Goal: Task Accomplishment & Management: Complete application form

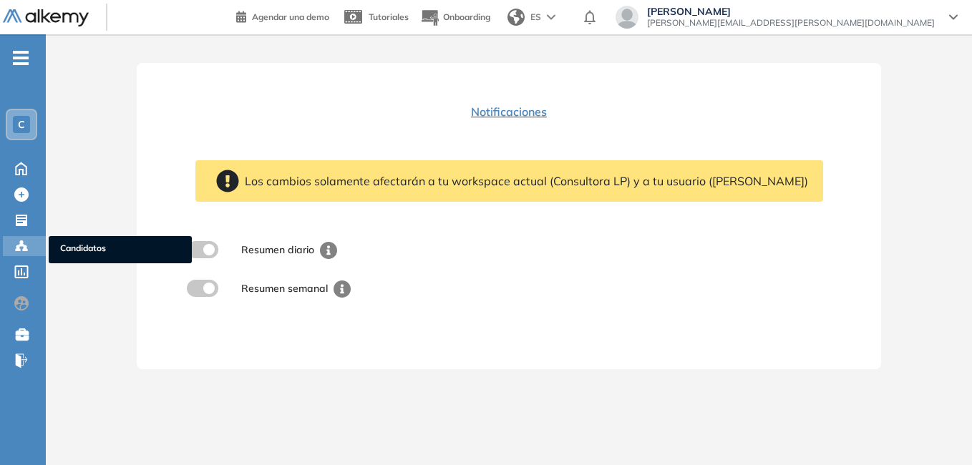
click at [67, 248] on span "Candidatos" at bounding box center [120, 250] width 120 height 16
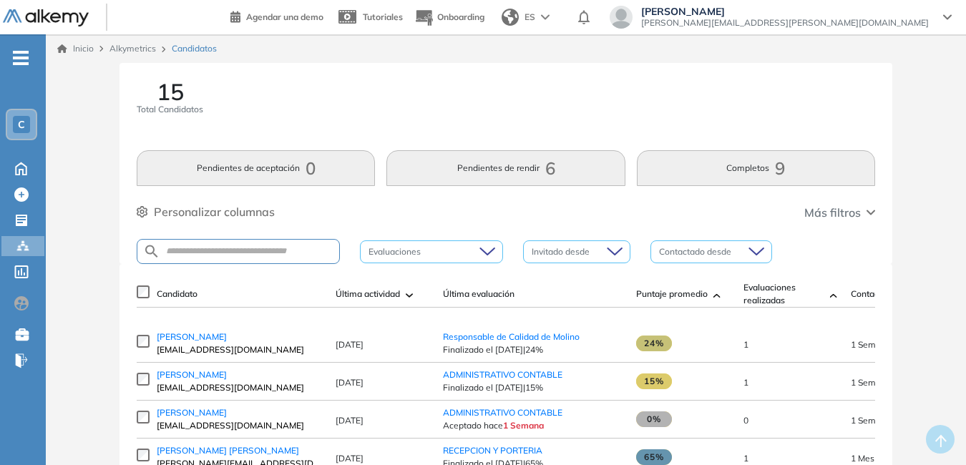
click at [16, 117] on div "C" at bounding box center [21, 124] width 17 height 17
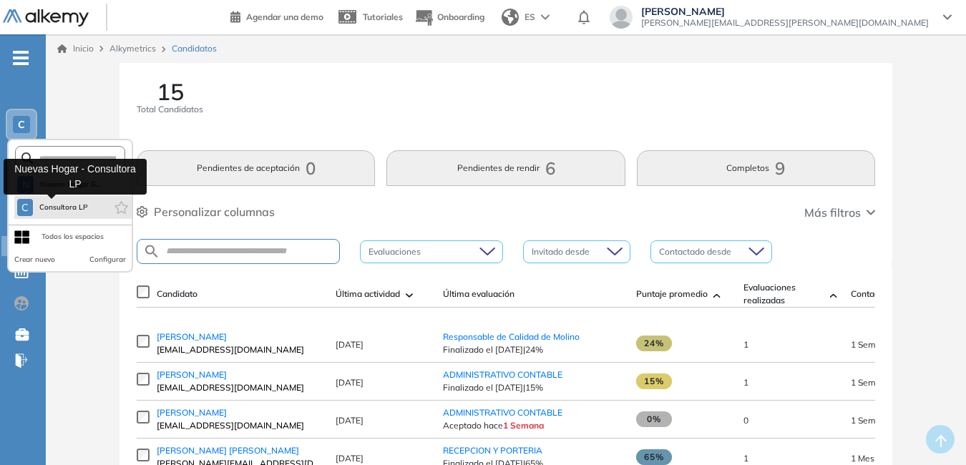
click at [63, 209] on span "Consultora LP" at bounding box center [64, 207] width 50 height 11
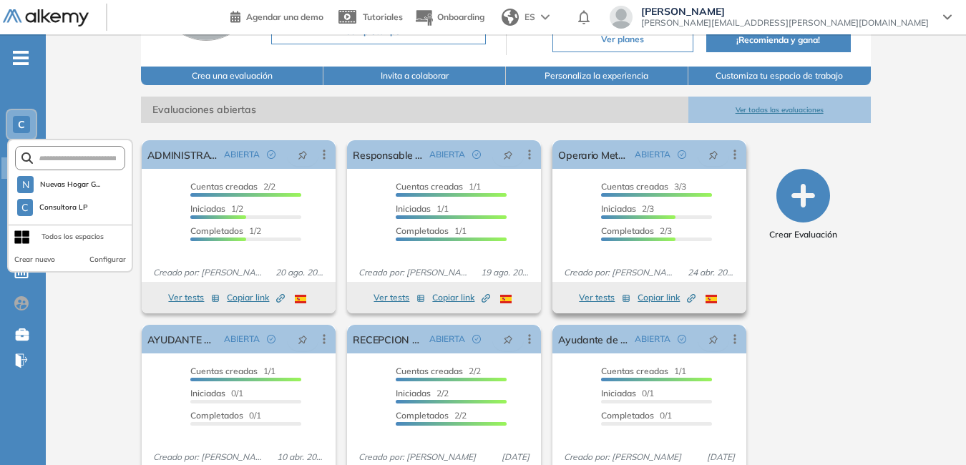
scroll to position [131, 0]
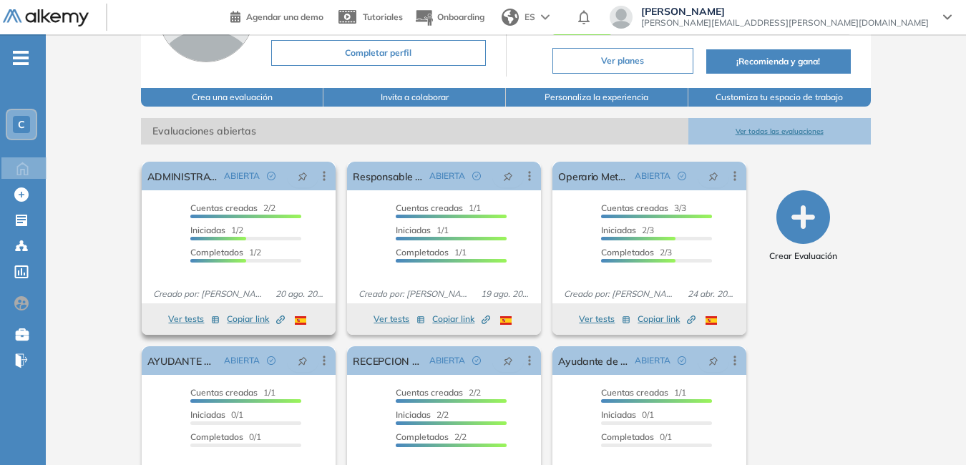
click at [246, 314] on span "Copiar link Created by potrace 1.16, written by [PERSON_NAME] [DATE]-[DATE]" at bounding box center [256, 319] width 58 height 13
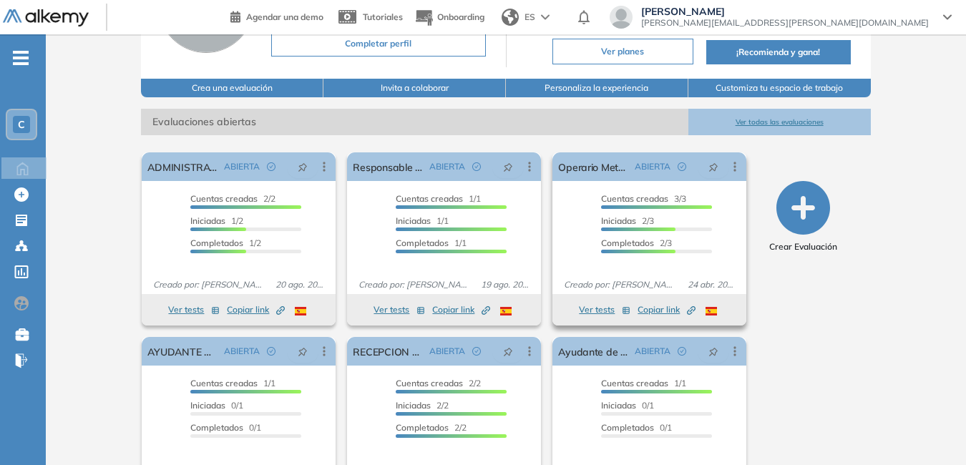
scroll to position [143, 0]
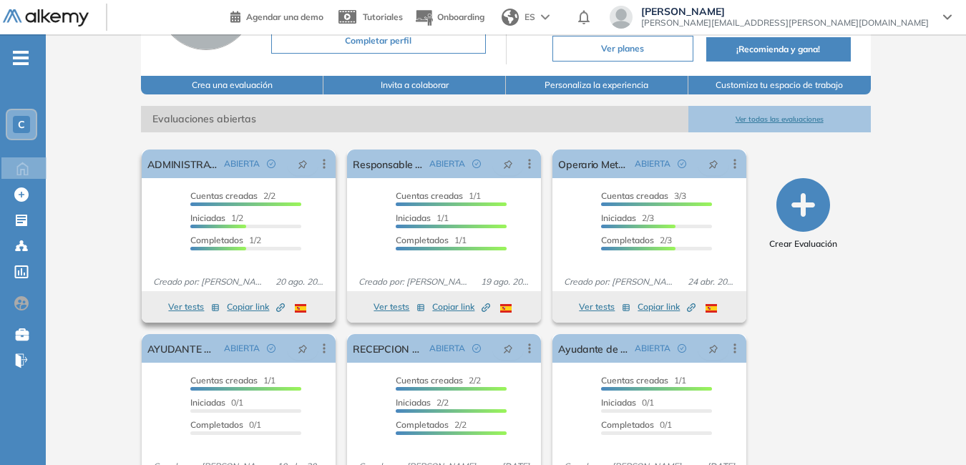
click at [241, 303] on span "Copiar link Created by potrace 1.16, written by [PERSON_NAME] [DATE]-[DATE]" at bounding box center [256, 307] width 58 height 13
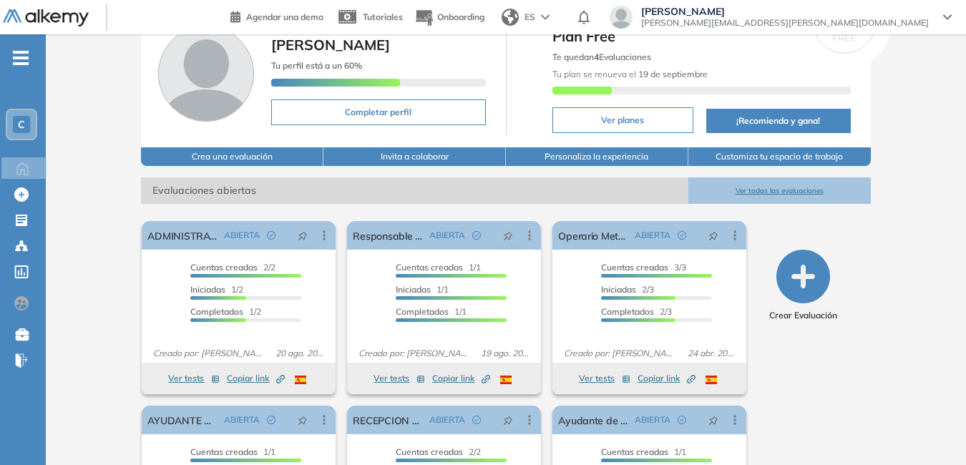
click at [794, 280] on icon "button" at bounding box center [804, 277] width 54 height 54
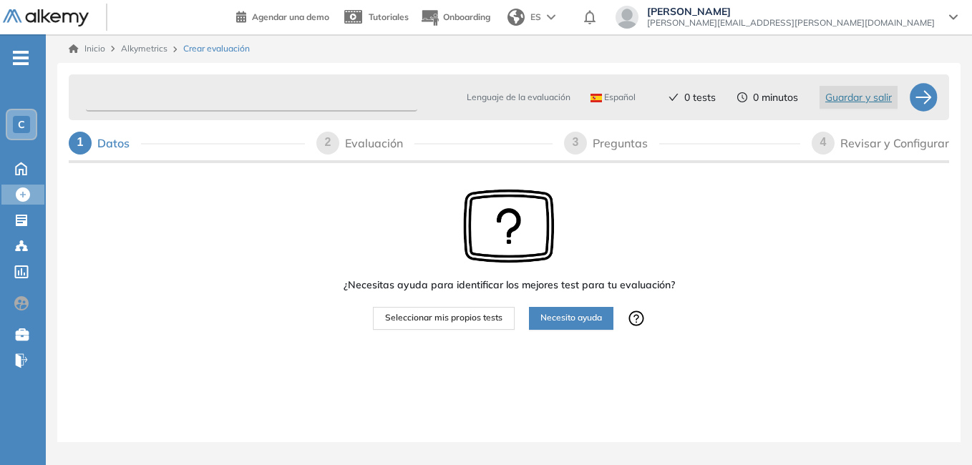
click at [193, 100] on input "text" at bounding box center [251, 98] width 331 height 28
type input "*"
type input "**********"
click at [445, 322] on span "Seleccionar mis propios tests" at bounding box center [443, 318] width 117 height 14
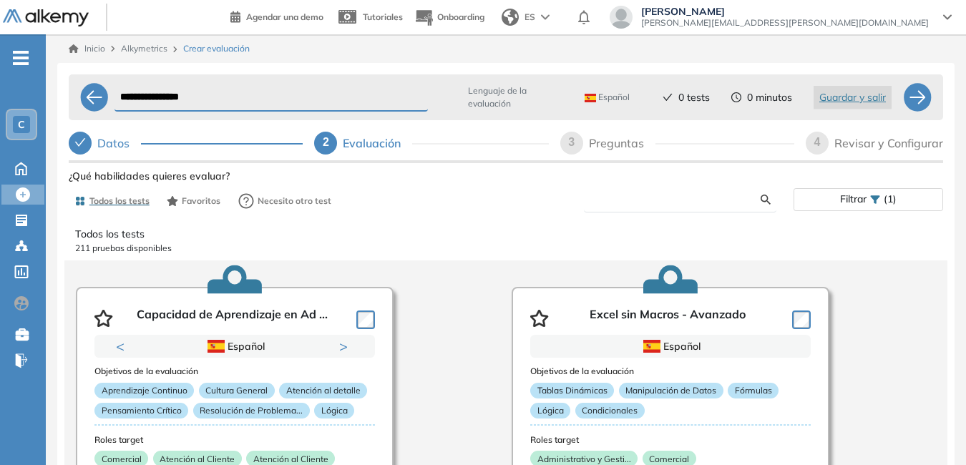
click at [664, 194] on input "text" at bounding box center [679, 199] width 166 height 13
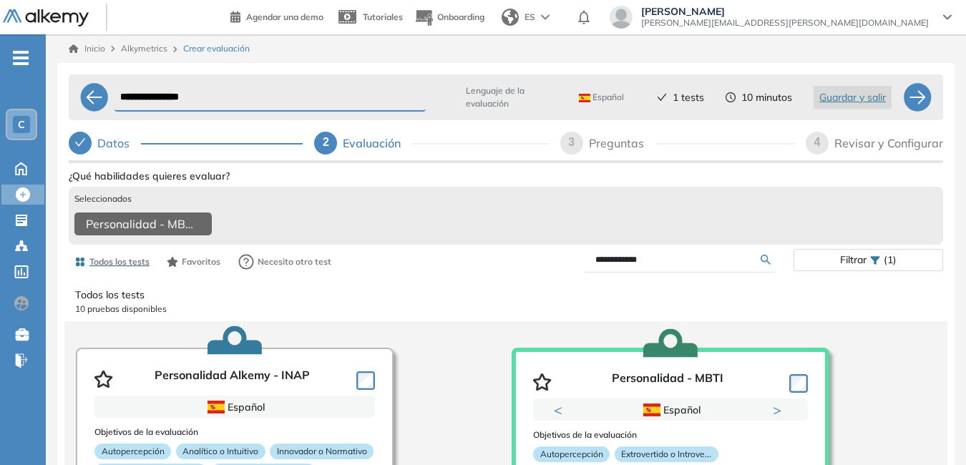
click at [676, 266] on input "**********" at bounding box center [679, 259] width 166 height 13
type input "*"
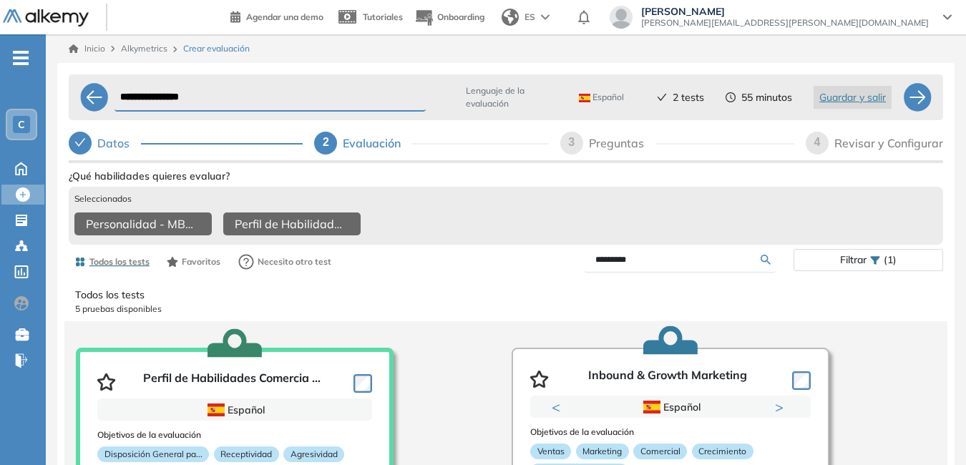
click at [654, 262] on input "*********" at bounding box center [679, 259] width 166 height 13
type input "*"
click at [581, 147] on div "**********" at bounding box center [506, 307] width 875 height 477
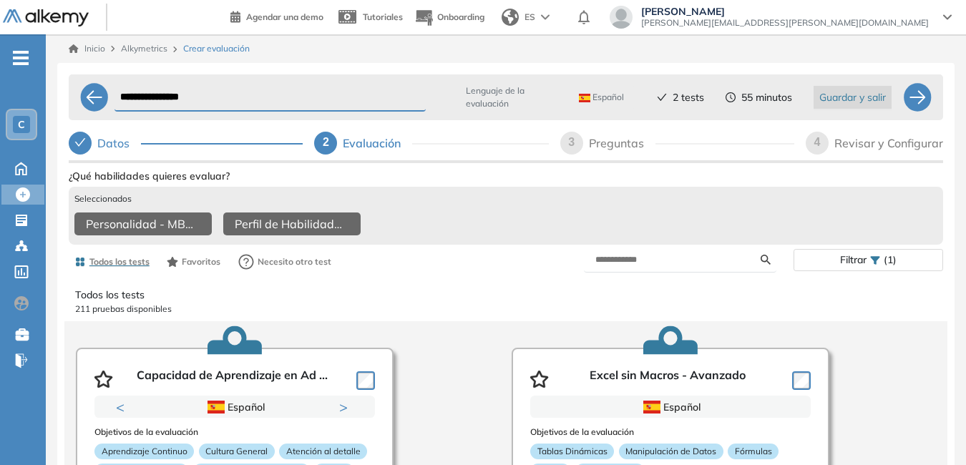
click at [858, 94] on span "Guardar y salir" at bounding box center [853, 97] width 67 height 16
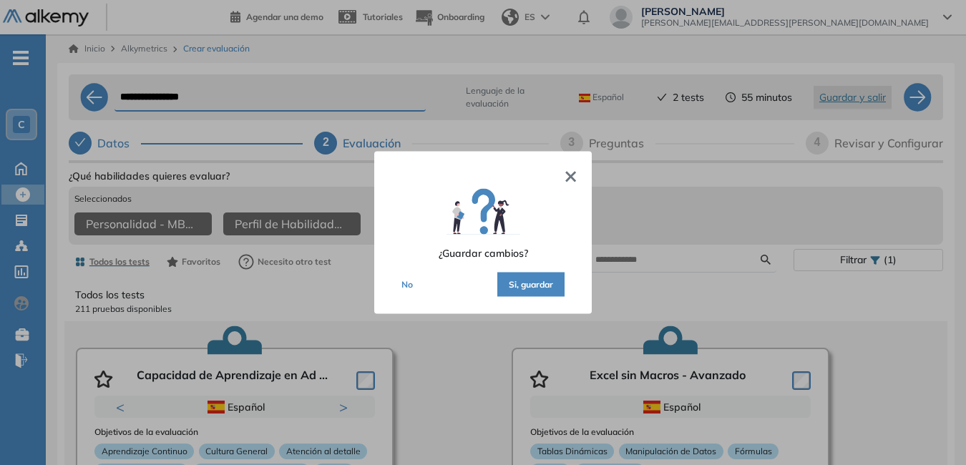
click at [540, 285] on button "Si, guardar" at bounding box center [530, 285] width 67 height 24
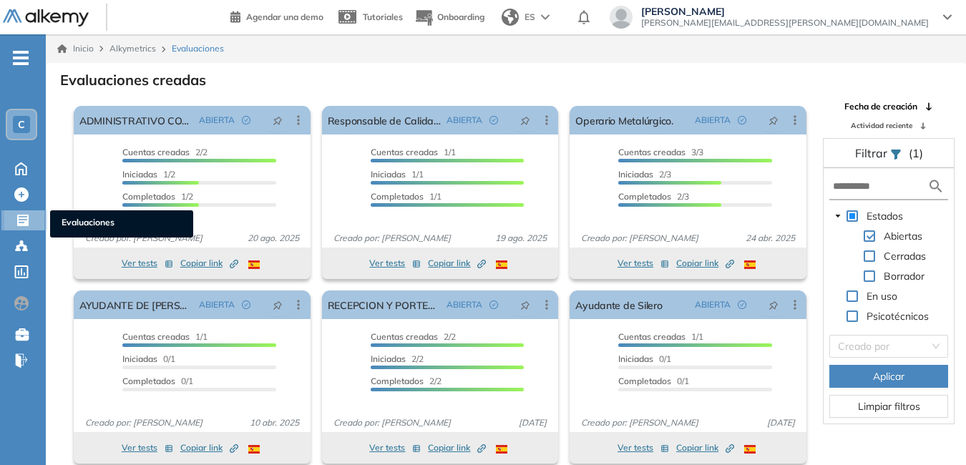
click at [78, 215] on ul "Evaluaciones" at bounding box center [121, 223] width 143 height 27
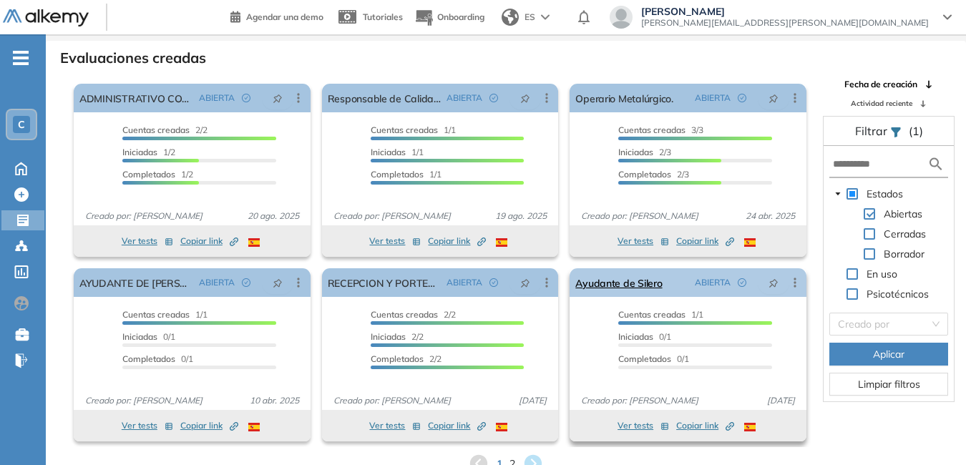
scroll to position [34, 0]
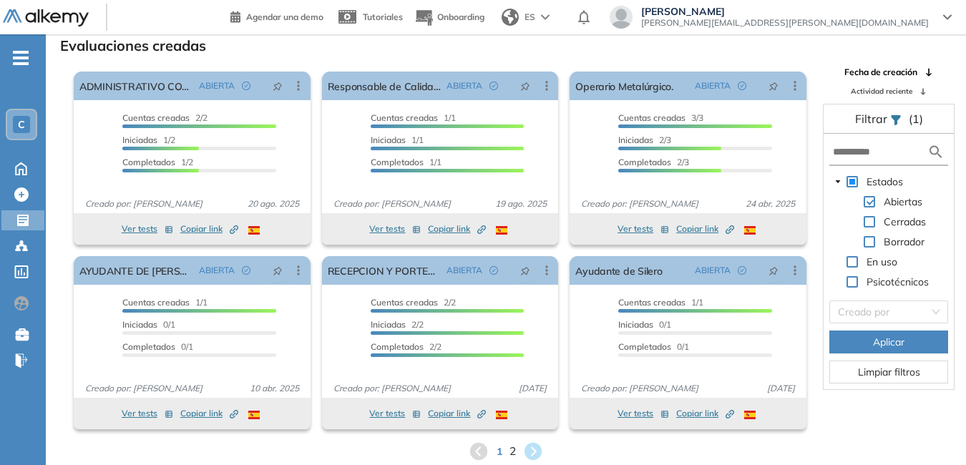
click at [513, 452] on span "2" at bounding box center [513, 451] width 6 height 16
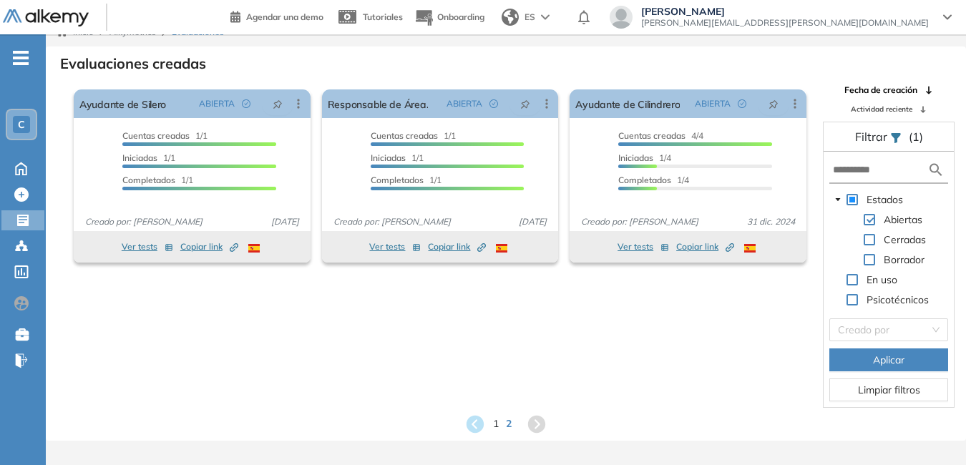
scroll to position [0, 0]
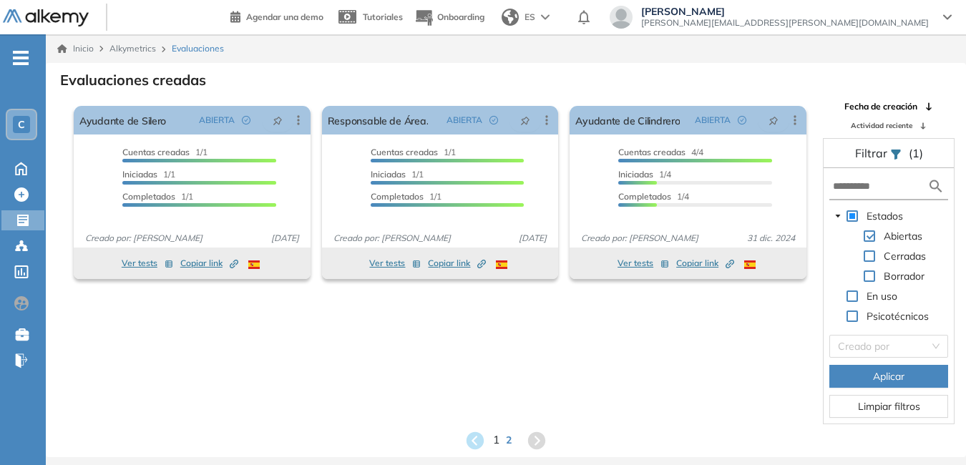
click at [495, 442] on span "1" at bounding box center [496, 440] width 6 height 16
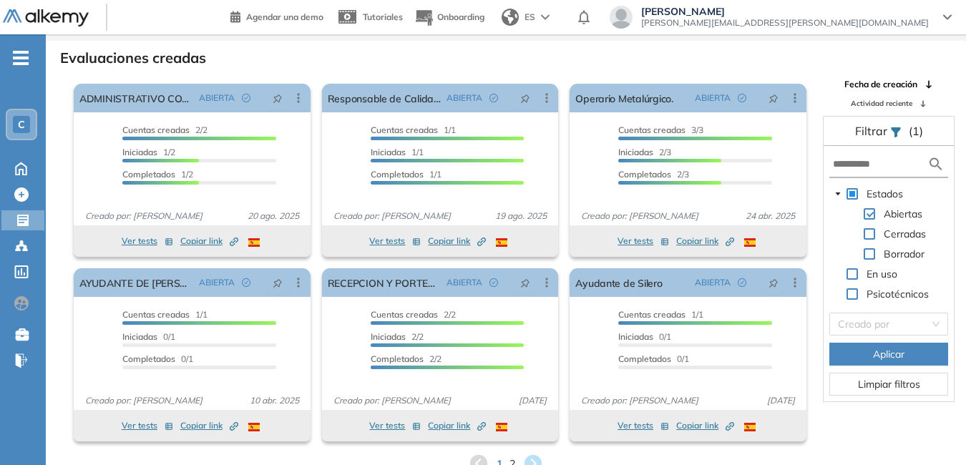
scroll to position [34, 0]
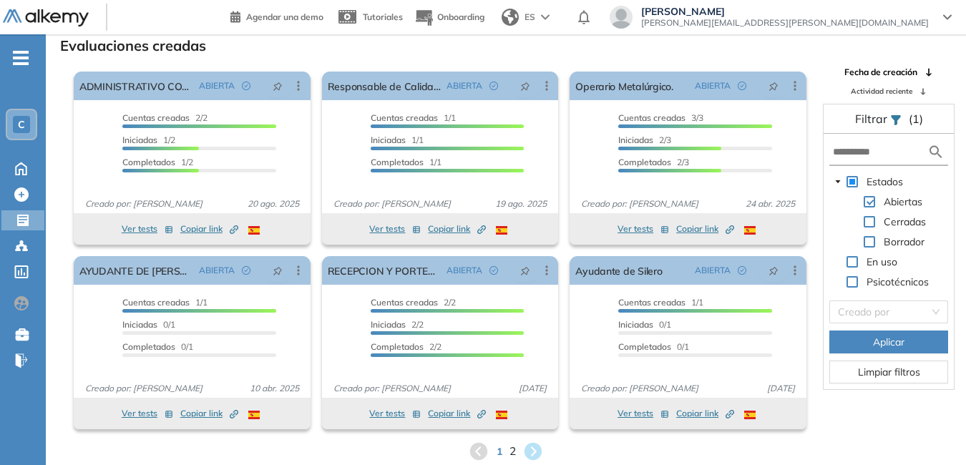
click at [511, 452] on span "2" at bounding box center [513, 451] width 6 height 16
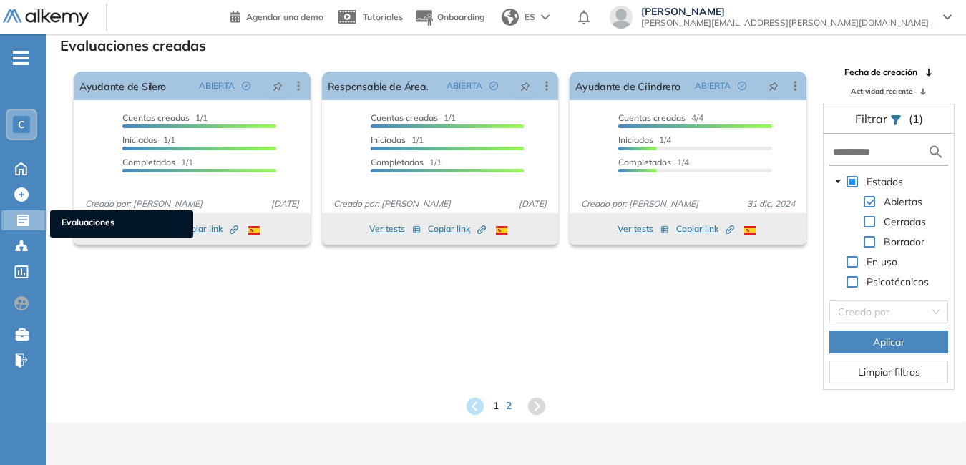
click at [24, 223] on icon at bounding box center [22, 220] width 11 height 11
click at [91, 223] on span "Evaluaciones" at bounding box center [122, 224] width 120 height 16
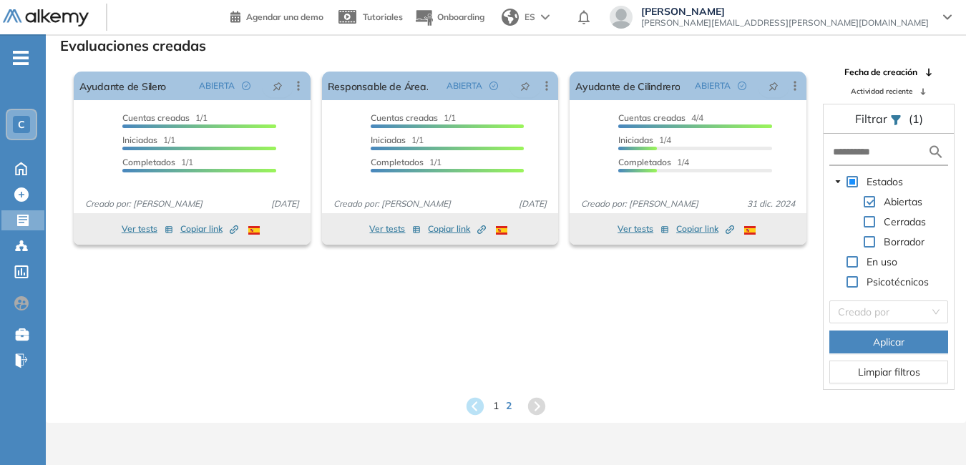
click at [20, 130] on div "C" at bounding box center [21, 124] width 17 height 17
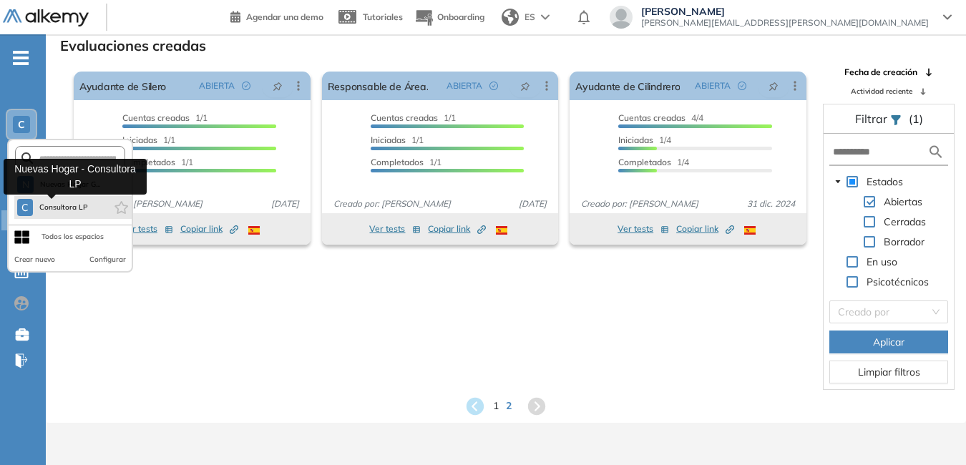
click at [50, 212] on span "Consultora LP" at bounding box center [64, 207] width 50 height 11
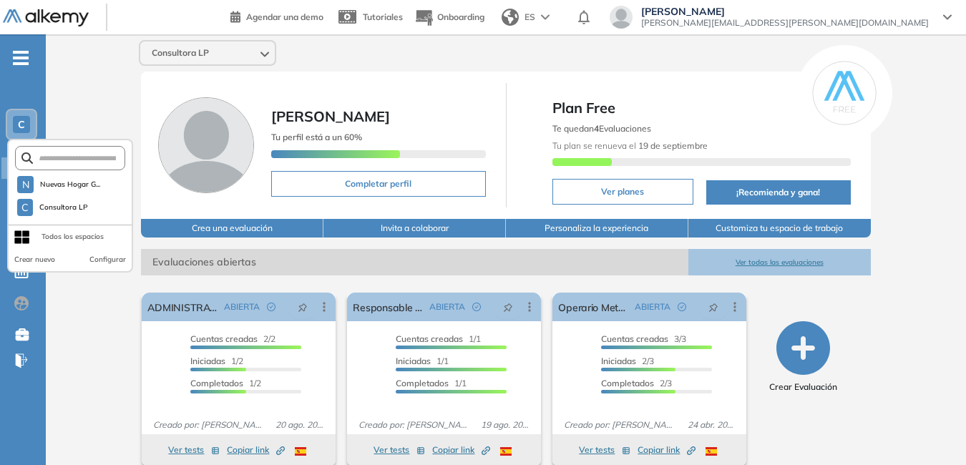
click at [798, 261] on button "Ver todas las evaluaciones" at bounding box center [780, 262] width 183 height 26
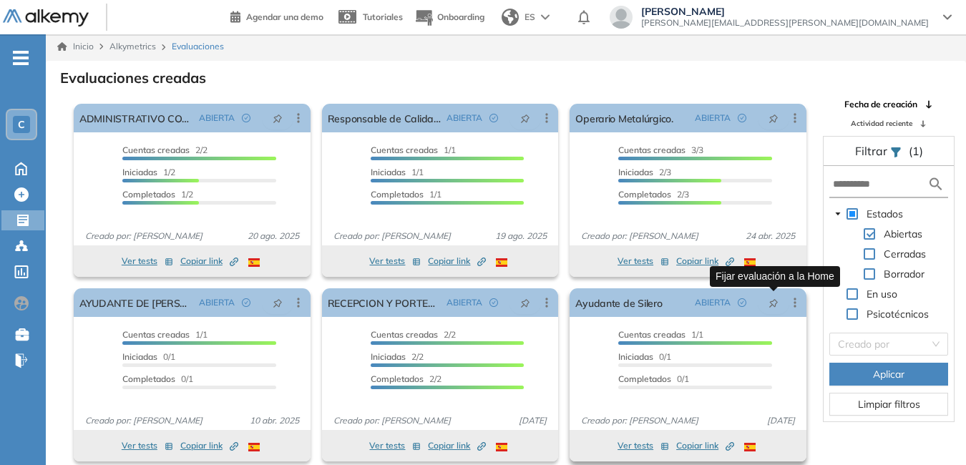
scroll to position [34, 0]
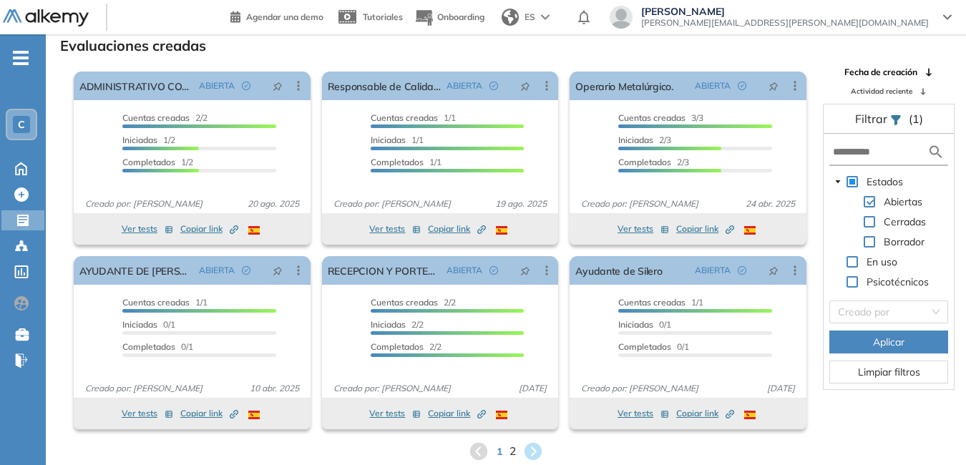
click at [512, 452] on span "2" at bounding box center [513, 451] width 6 height 16
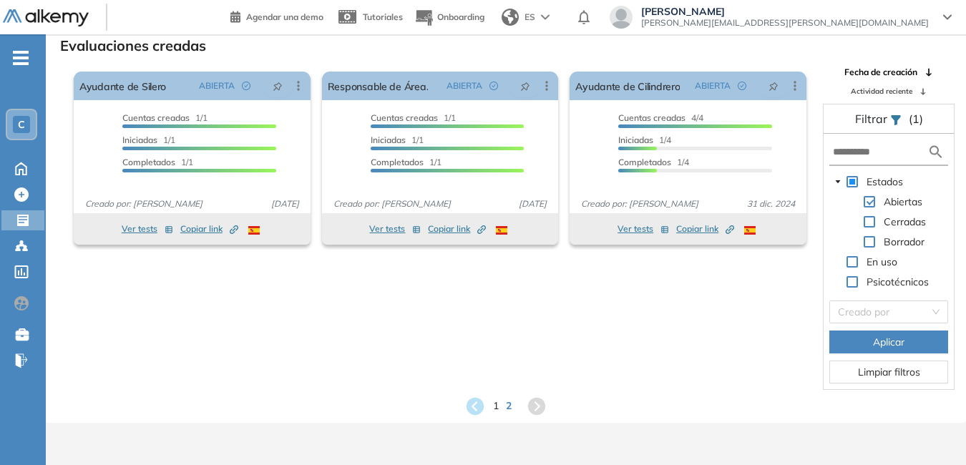
scroll to position [0, 0]
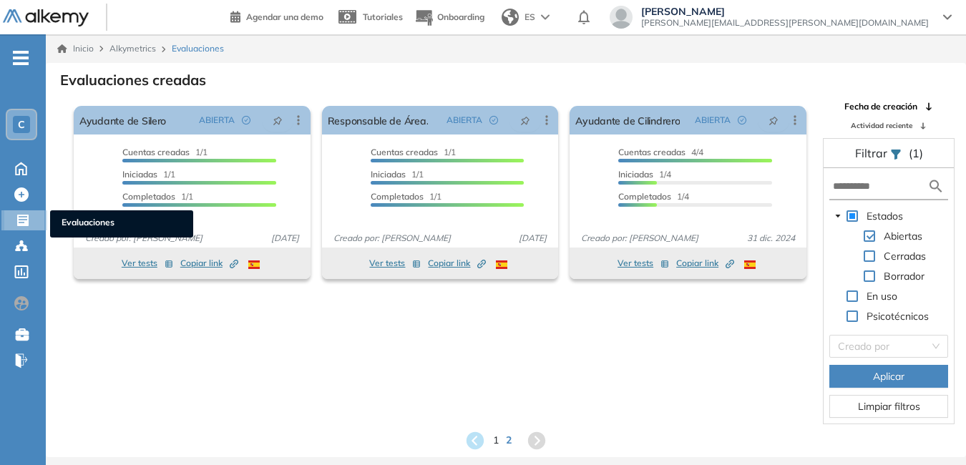
click at [19, 220] on icon at bounding box center [23, 220] width 14 height 14
click at [79, 225] on span "Evaluaciones" at bounding box center [122, 224] width 120 height 16
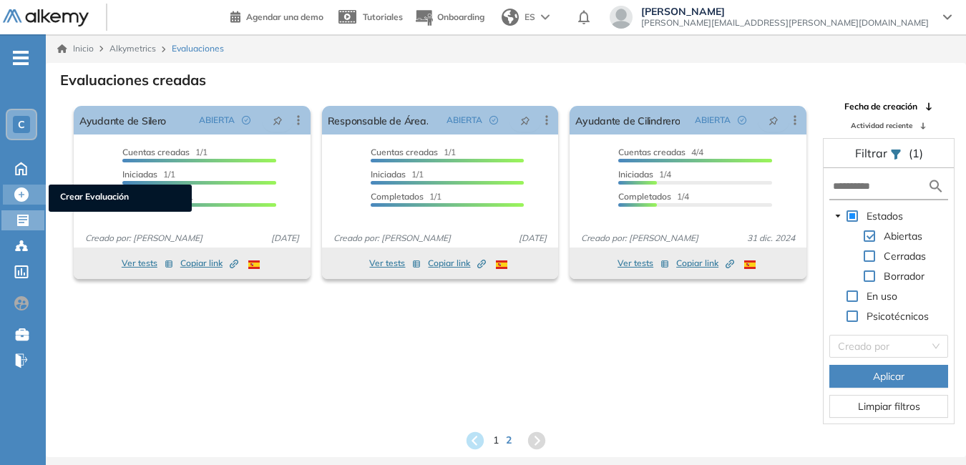
click at [24, 190] on icon at bounding box center [21, 195] width 14 height 14
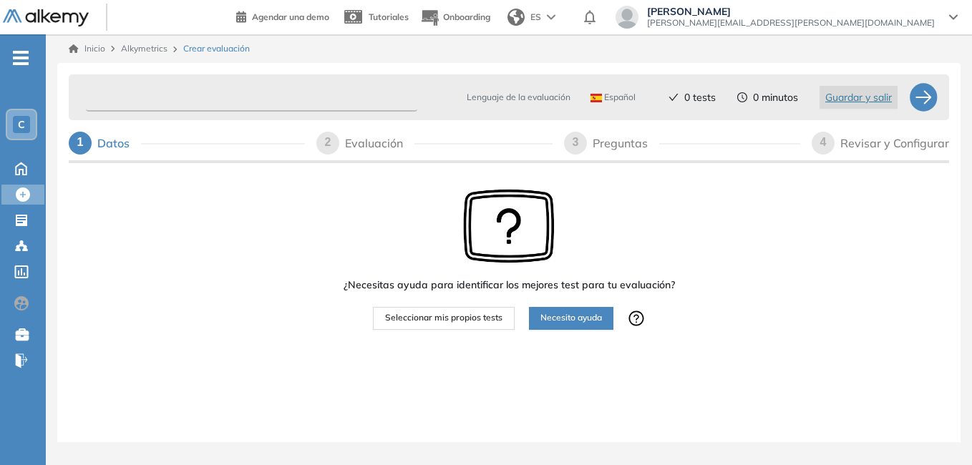
click at [189, 102] on input "text" at bounding box center [251, 98] width 331 height 28
type input "**********"
click at [404, 316] on span "Seleccionar mis propios tests" at bounding box center [443, 318] width 117 height 14
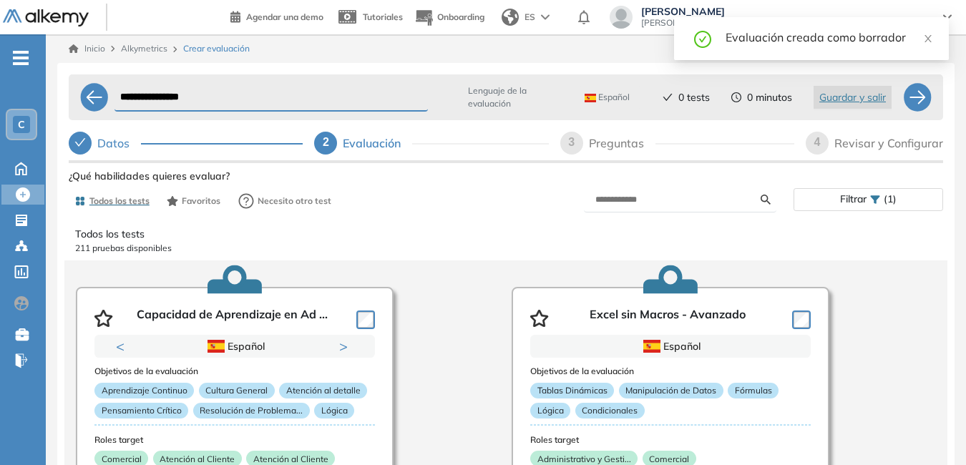
click at [846, 39] on div "Evaluación creada como borrador" at bounding box center [829, 37] width 206 height 17
click at [704, 37] on icon "check-circle" at bounding box center [702, 39] width 17 height 17
click at [918, 98] on div at bounding box center [917, 97] width 29 height 29
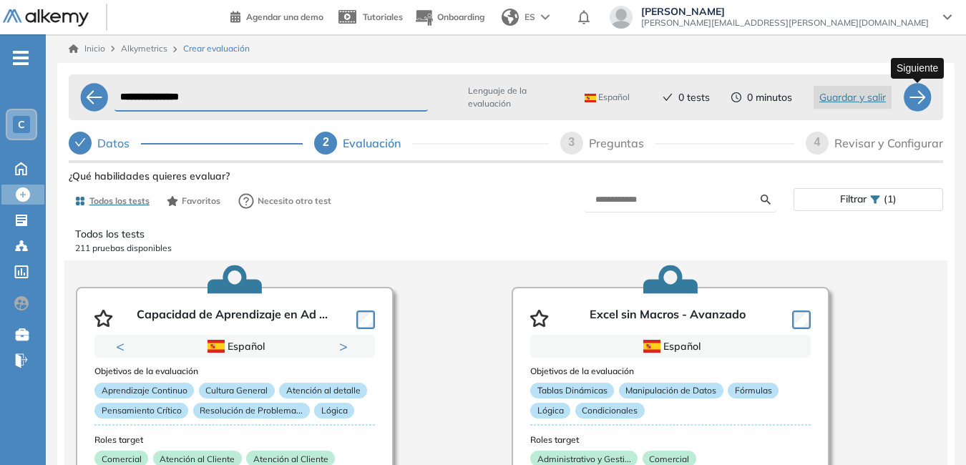
select select "*****"
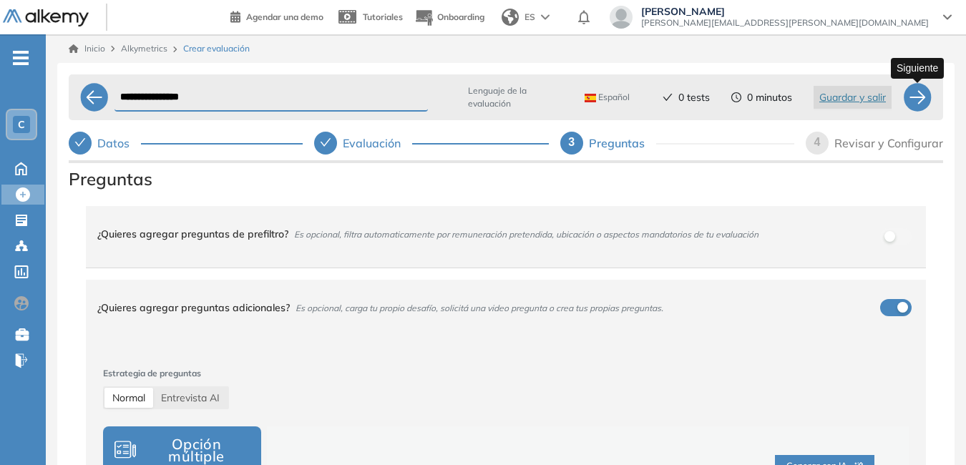
click at [918, 98] on div at bounding box center [917, 97] width 29 height 29
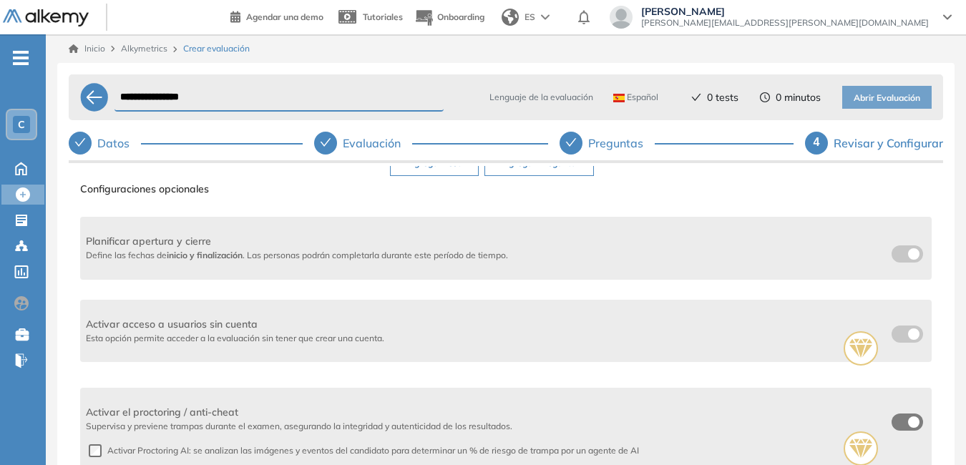
scroll to position [33, 0]
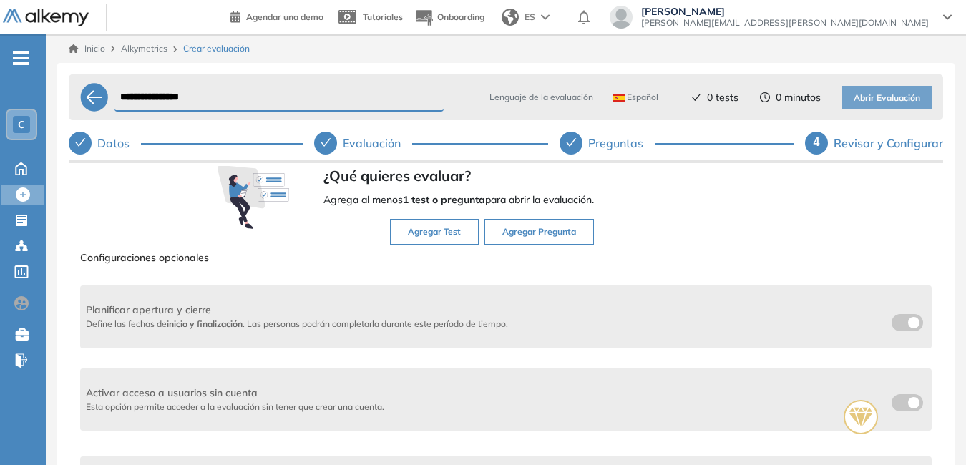
click at [442, 233] on button "Agregar Test" at bounding box center [434, 232] width 89 height 26
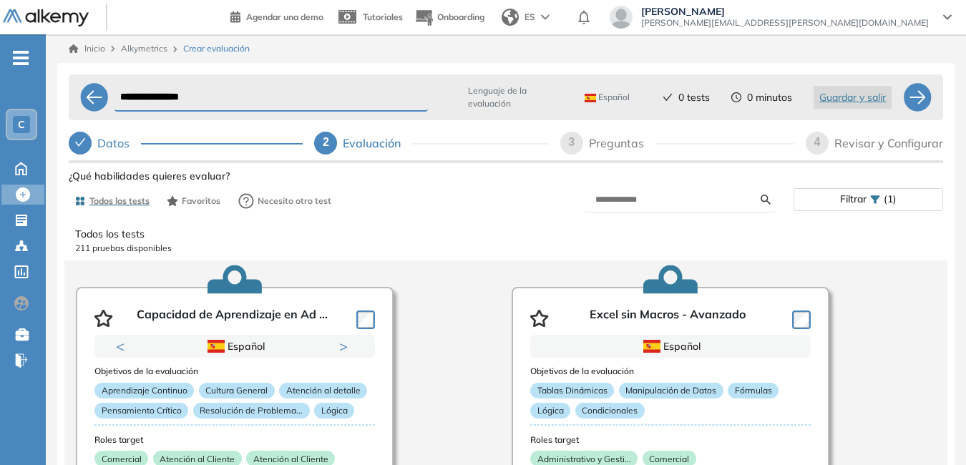
click at [608, 143] on div "Preguntas" at bounding box center [622, 143] width 67 height 23
select select "*****"
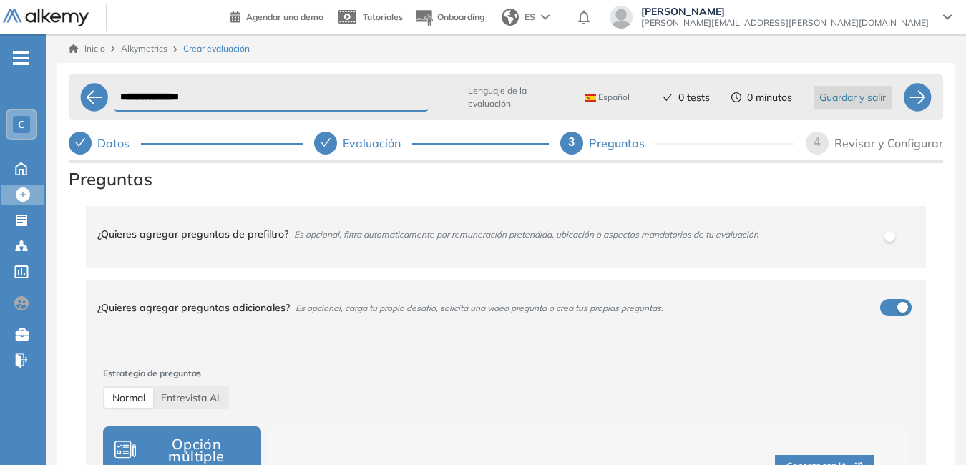
click at [847, 145] on div "Revisar y Configurar" at bounding box center [889, 143] width 109 height 23
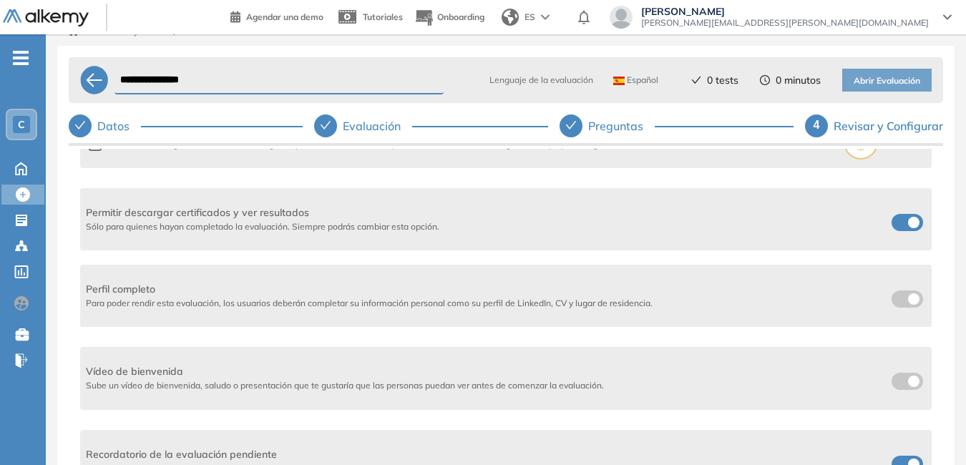
scroll to position [0, 0]
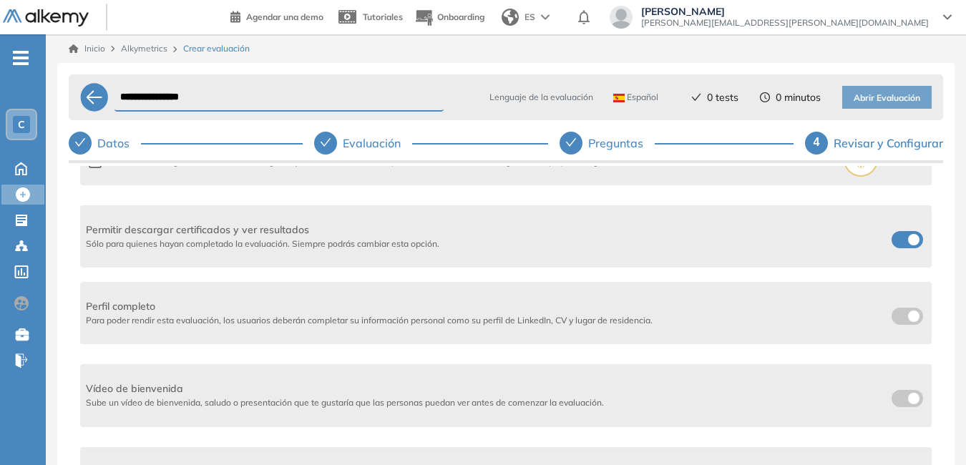
click at [817, 141] on span "4" at bounding box center [817, 142] width 6 height 12
click at [848, 140] on div "Revisar y Configurar" at bounding box center [889, 143] width 110 height 23
click at [903, 140] on div "Revisar y Configurar" at bounding box center [889, 143] width 110 height 23
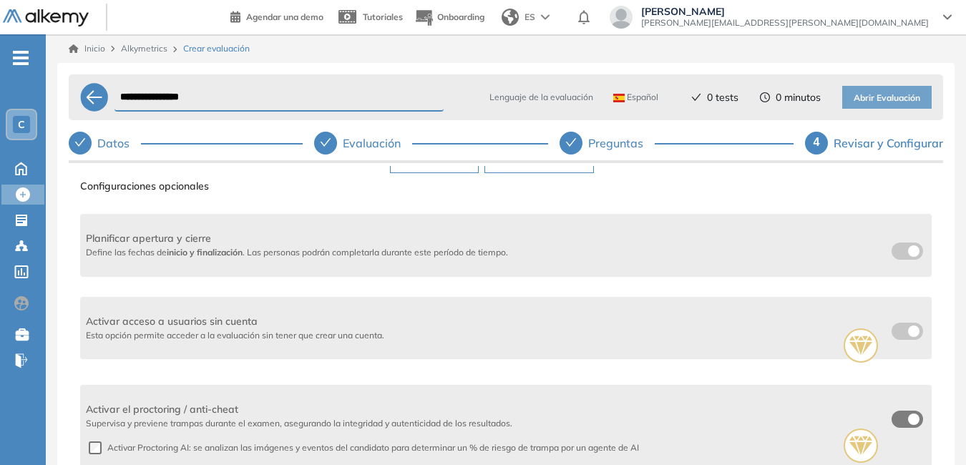
click at [928, 139] on div "Revisar y Configurar" at bounding box center [889, 143] width 110 height 23
click at [893, 141] on div "Revisar y Configurar" at bounding box center [889, 143] width 110 height 23
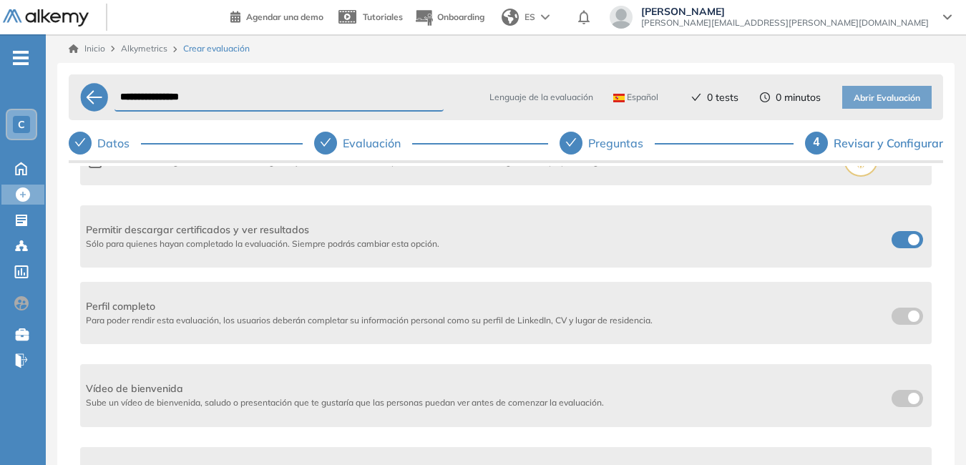
scroll to position [26, 0]
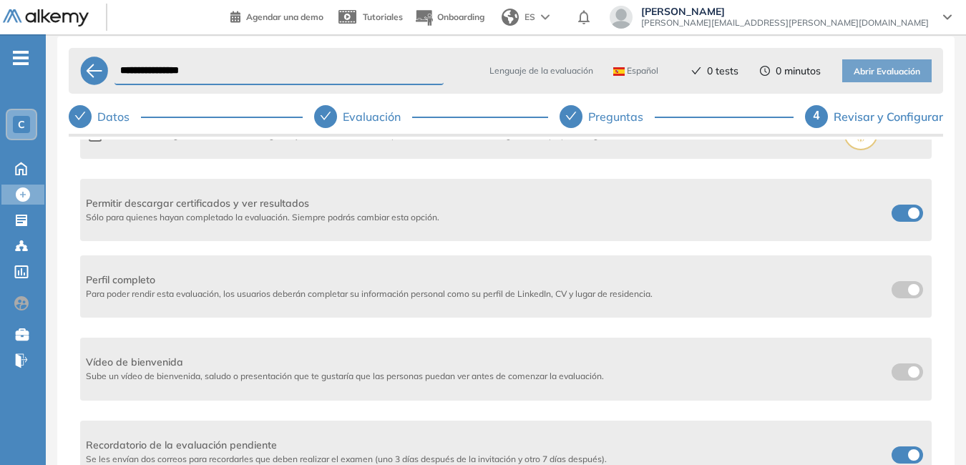
click at [820, 128] on div "4" at bounding box center [816, 116] width 23 height 23
click at [817, 122] on span "4" at bounding box center [817, 116] width 6 height 12
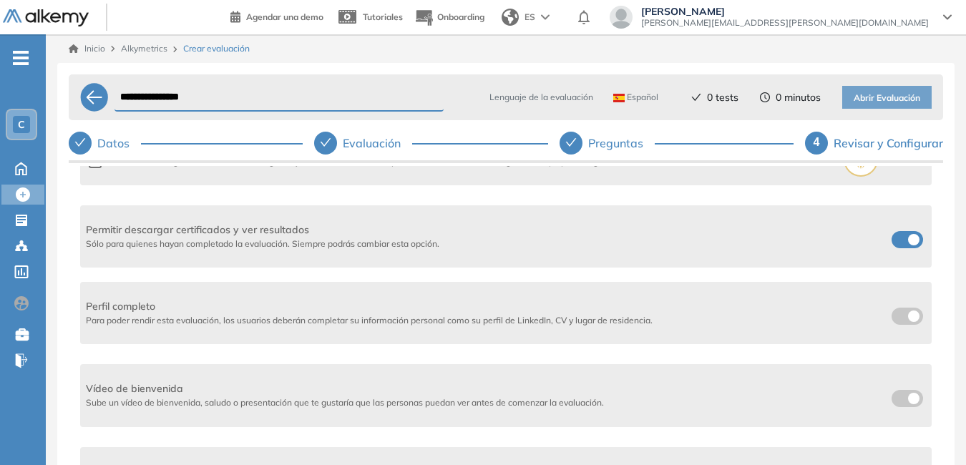
click at [853, 141] on div "Revisar y Configurar" at bounding box center [889, 143] width 110 height 23
click at [926, 142] on div "Revisar y Configurar" at bounding box center [889, 143] width 110 height 23
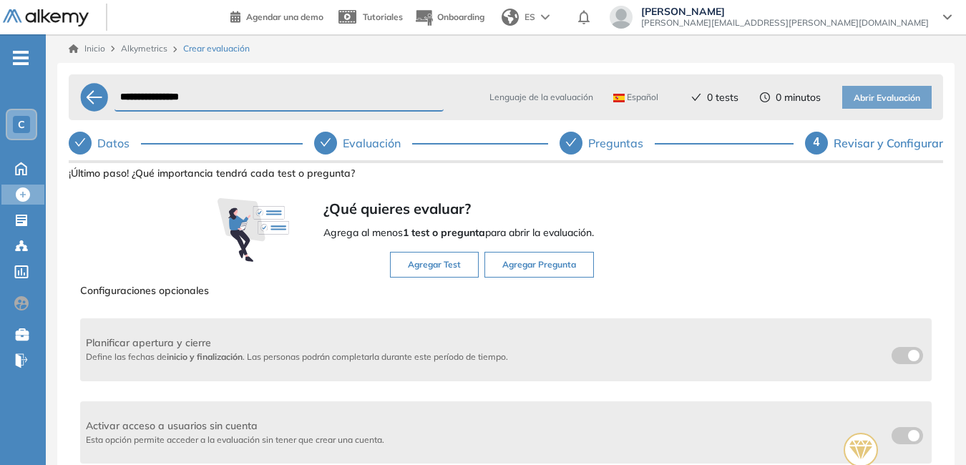
click at [568, 265] on button "Agregar Pregunta" at bounding box center [540, 265] width 110 height 26
select select "*****"
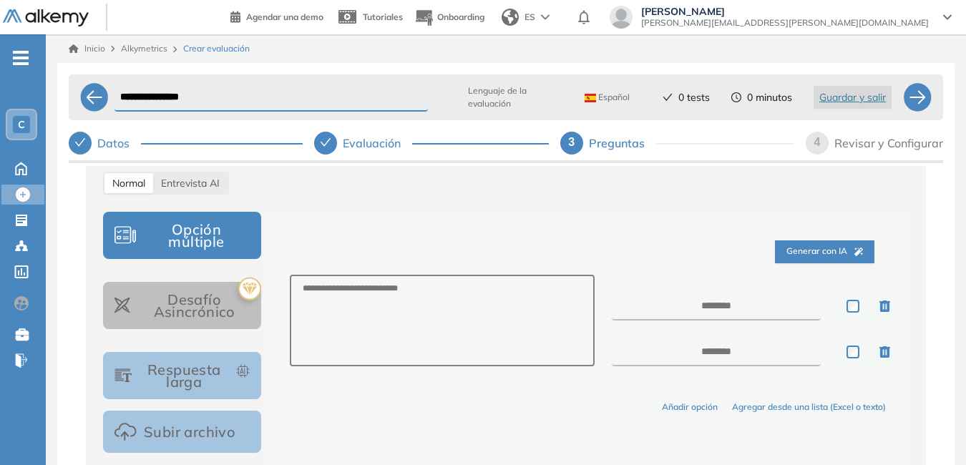
scroll to position [143, 0]
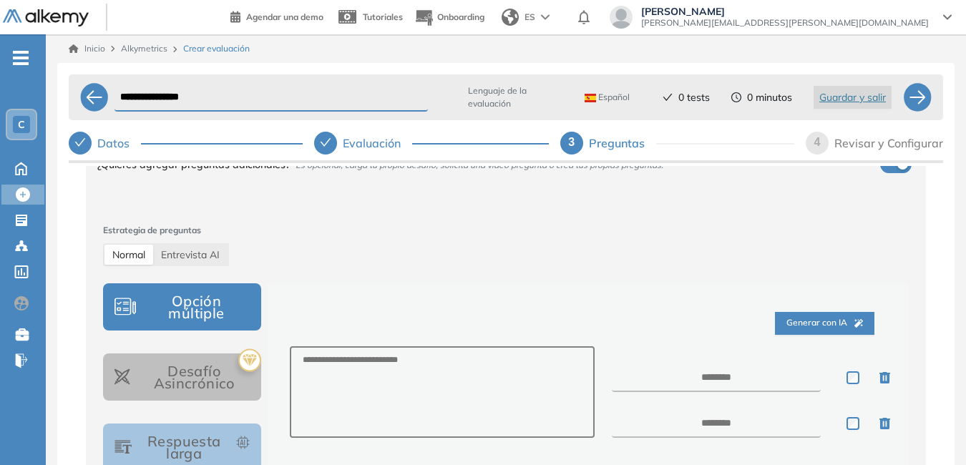
click at [817, 319] on span "Generar con IA" at bounding box center [825, 323] width 77 height 14
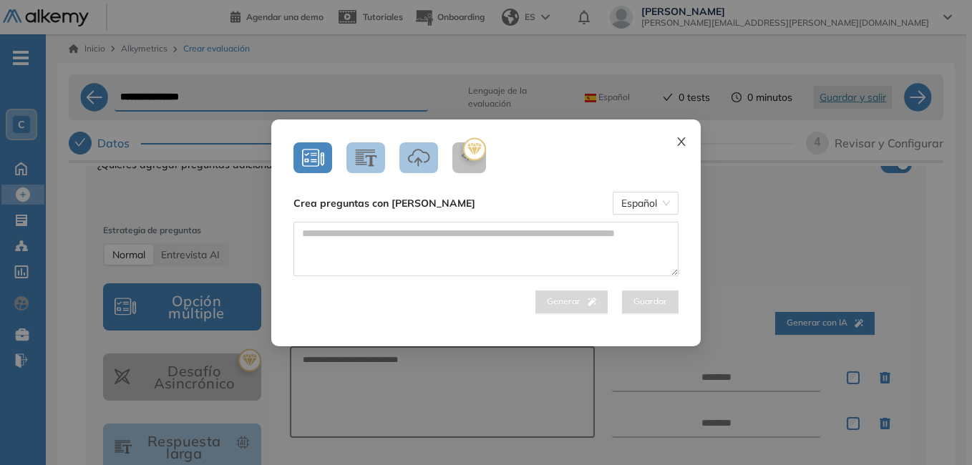
click at [682, 136] on icon "close" at bounding box center [681, 141] width 11 height 11
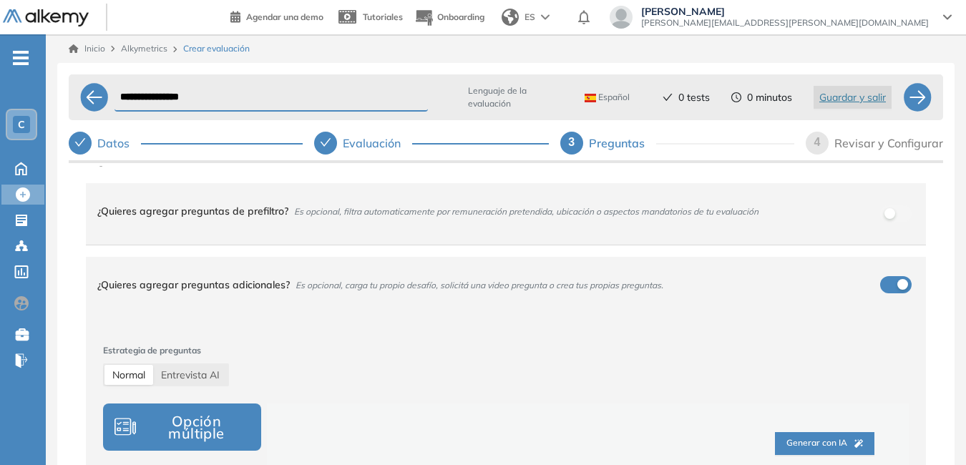
scroll to position [0, 0]
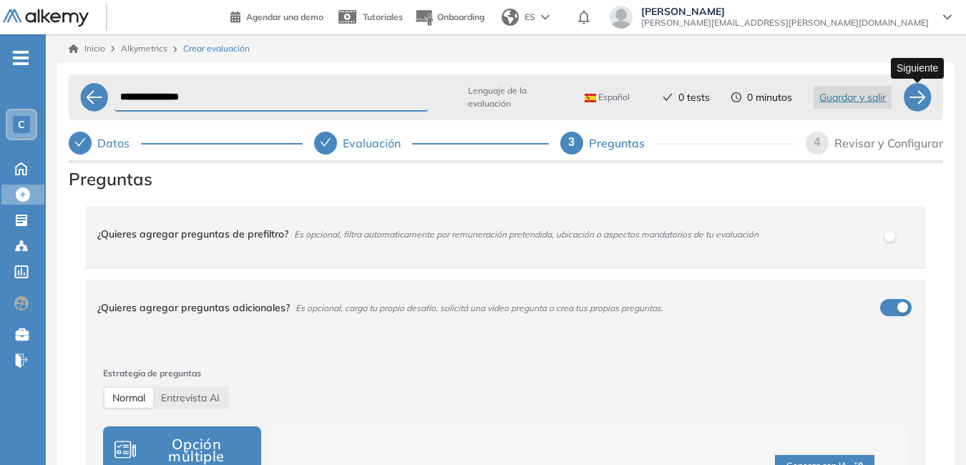
click at [916, 99] on div at bounding box center [917, 97] width 29 height 29
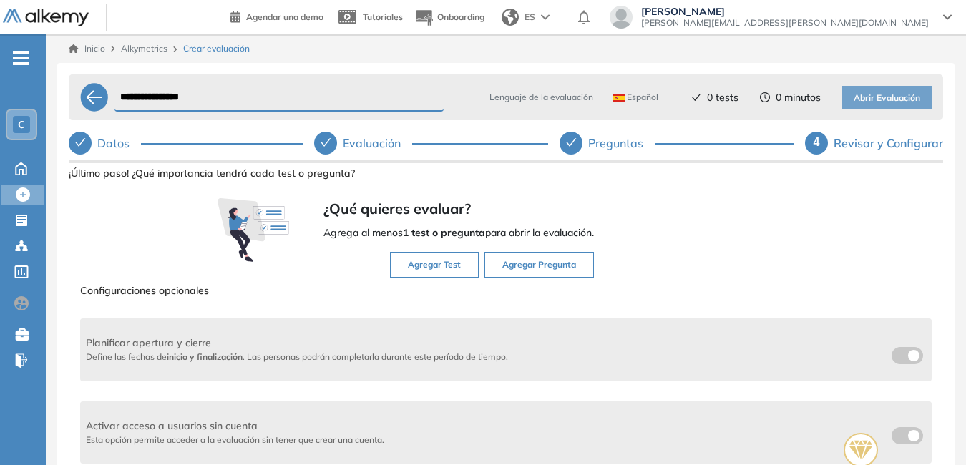
click at [821, 142] on div "4" at bounding box center [816, 143] width 23 height 23
click at [869, 145] on div "Revisar y Configurar" at bounding box center [889, 143] width 110 height 23
click at [434, 264] on button "Agregar Test" at bounding box center [434, 265] width 89 height 26
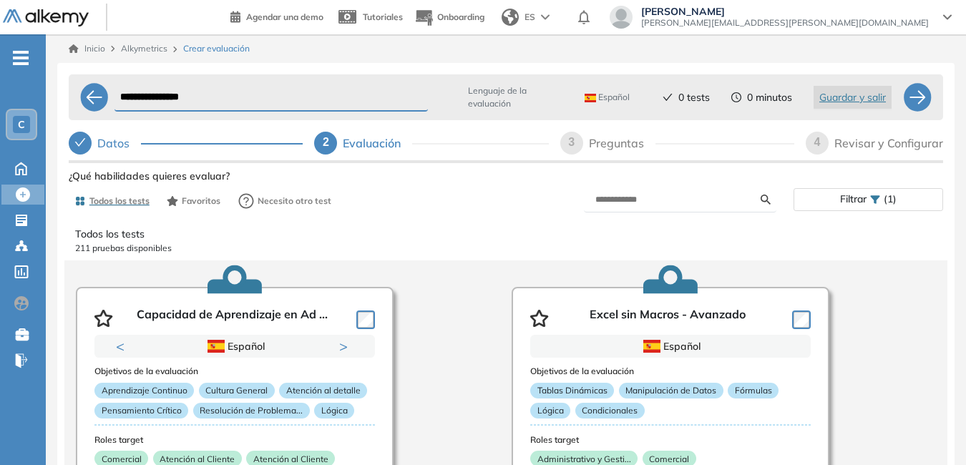
click at [369, 142] on div "Evaluación" at bounding box center [377, 143] width 69 height 23
click at [182, 145] on div "Datos" at bounding box center [186, 143] width 234 height 23
click at [329, 141] on span "2" at bounding box center [326, 142] width 6 height 12
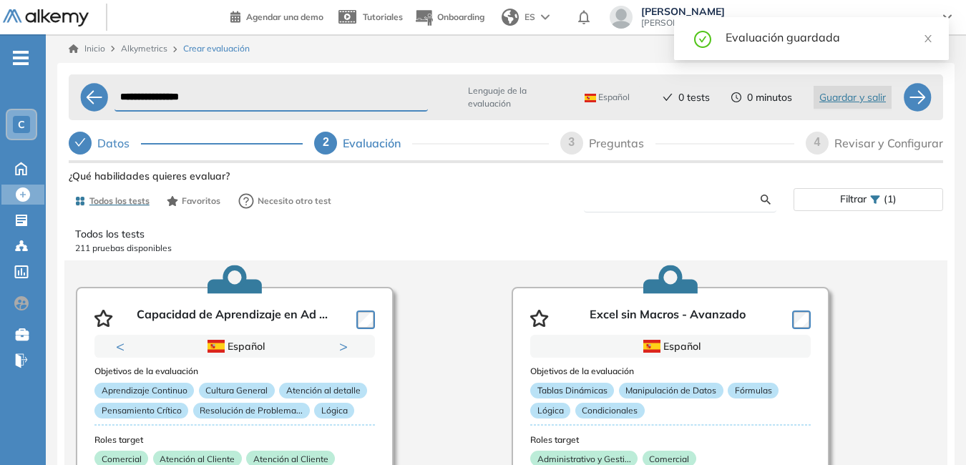
click at [628, 199] on input "text" at bounding box center [679, 199] width 166 height 13
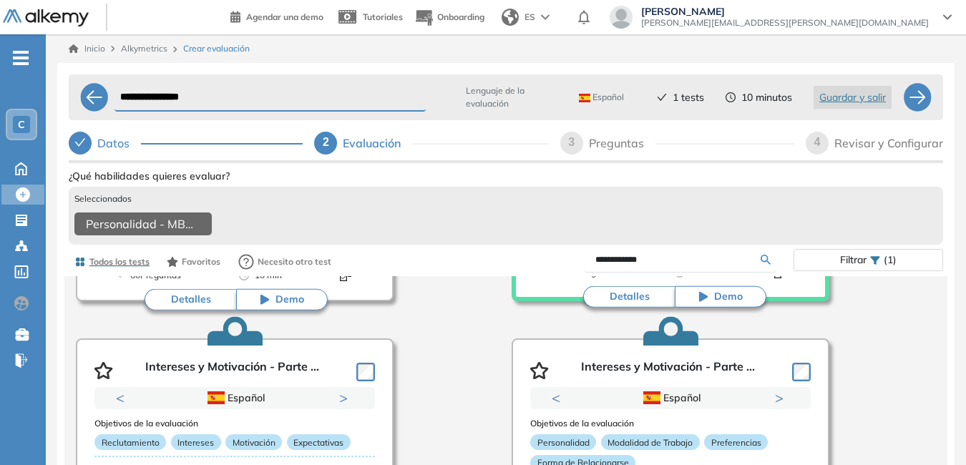
scroll to position [358, 0]
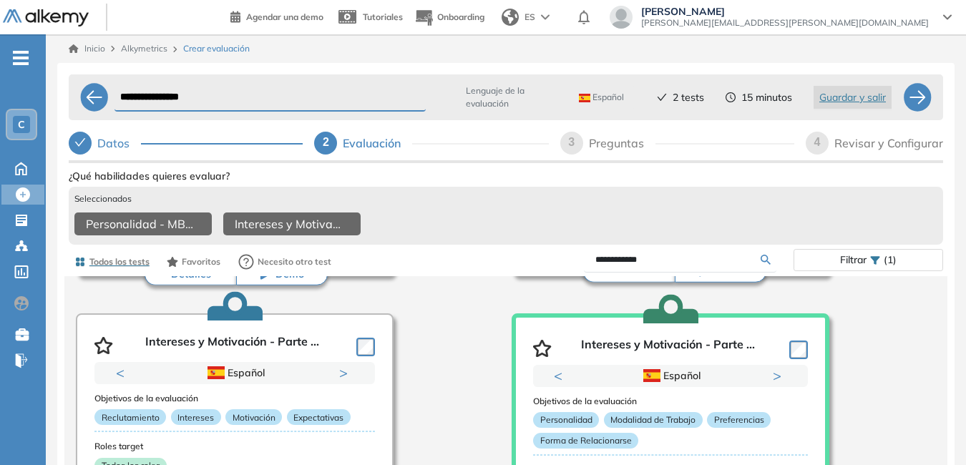
click at [674, 261] on input "**********" at bounding box center [679, 259] width 166 height 13
type input "*"
type input "*********"
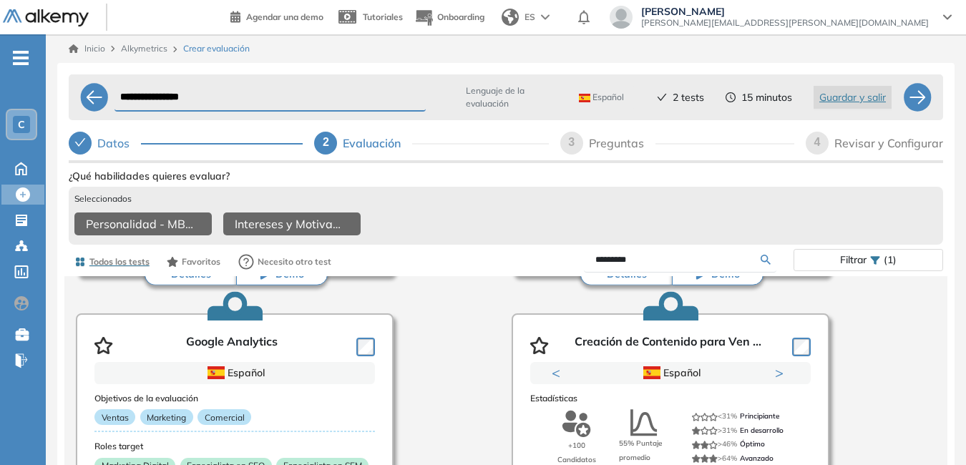
scroll to position [0, 0]
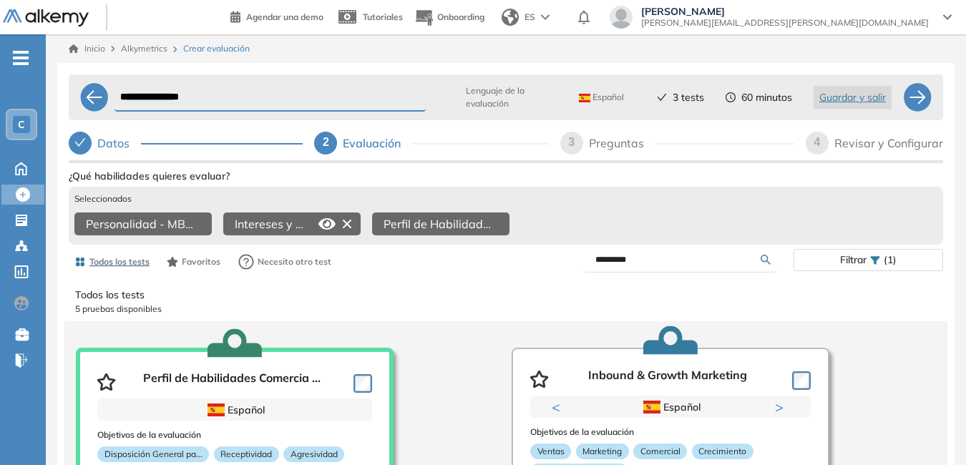
click at [346, 226] on icon at bounding box center [347, 224] width 23 height 23
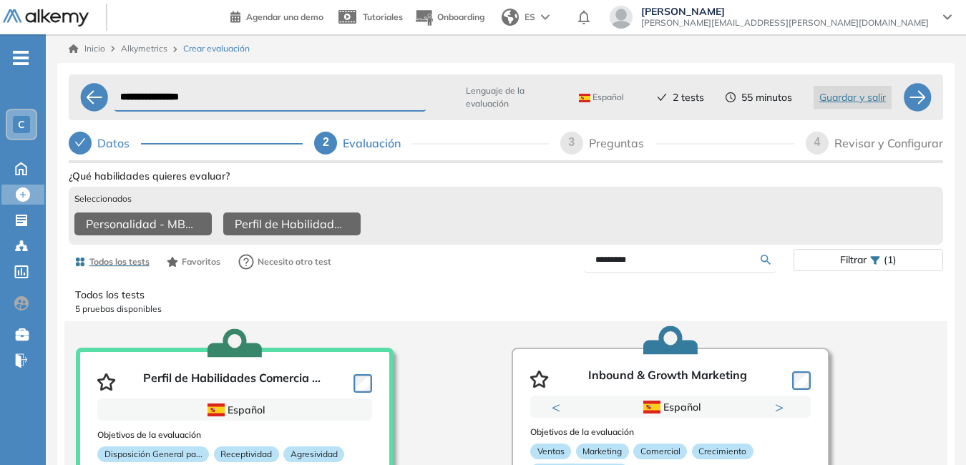
click at [572, 143] on span "3" at bounding box center [571, 142] width 6 height 12
select select "*****"
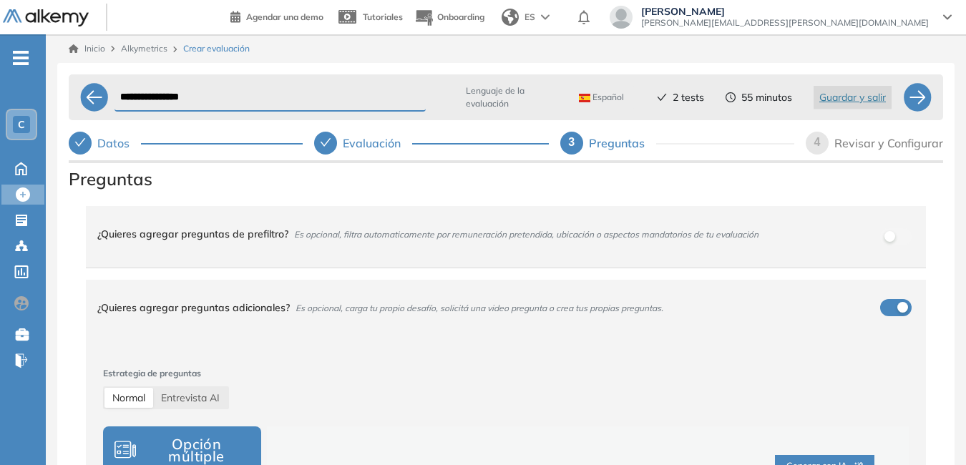
click at [869, 139] on div "Revisar y Configurar" at bounding box center [889, 143] width 109 height 23
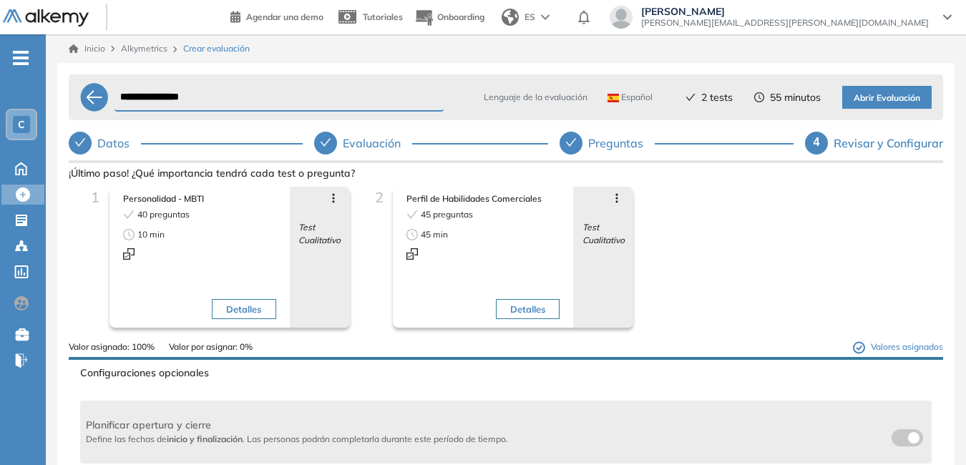
click at [888, 96] on span "Abrir Evaluación" at bounding box center [887, 99] width 67 height 14
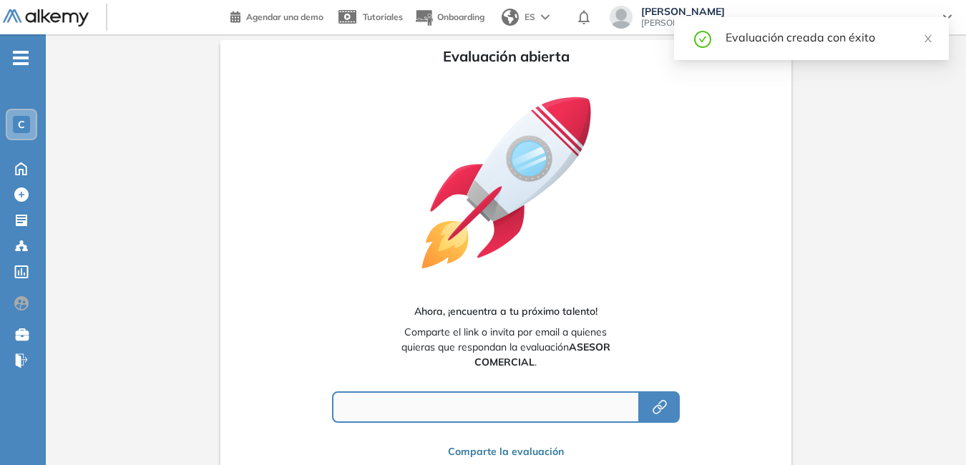
type input "**********"
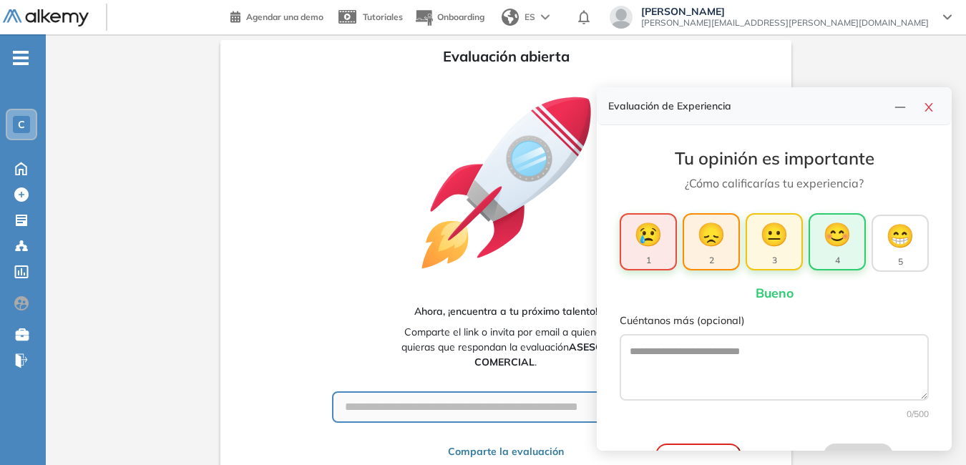
click at [845, 232] on span "😊" at bounding box center [837, 234] width 29 height 34
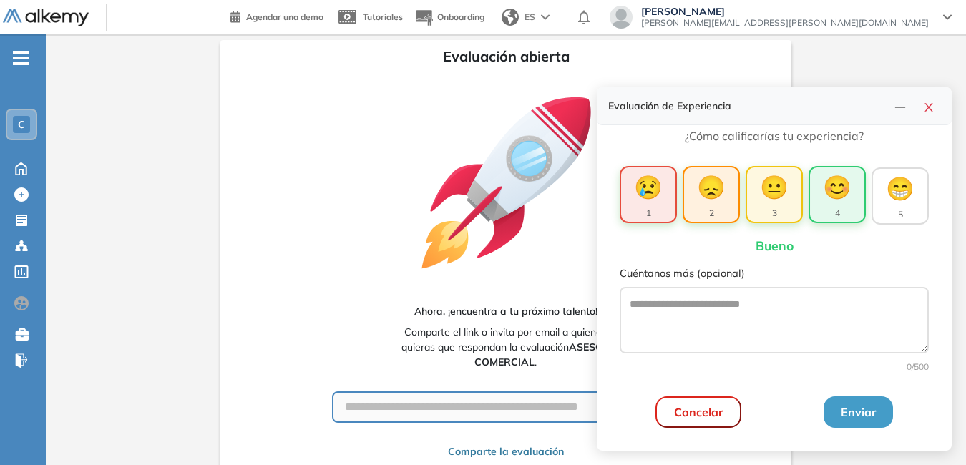
click at [855, 409] on button "Enviar" at bounding box center [858, 412] width 69 height 31
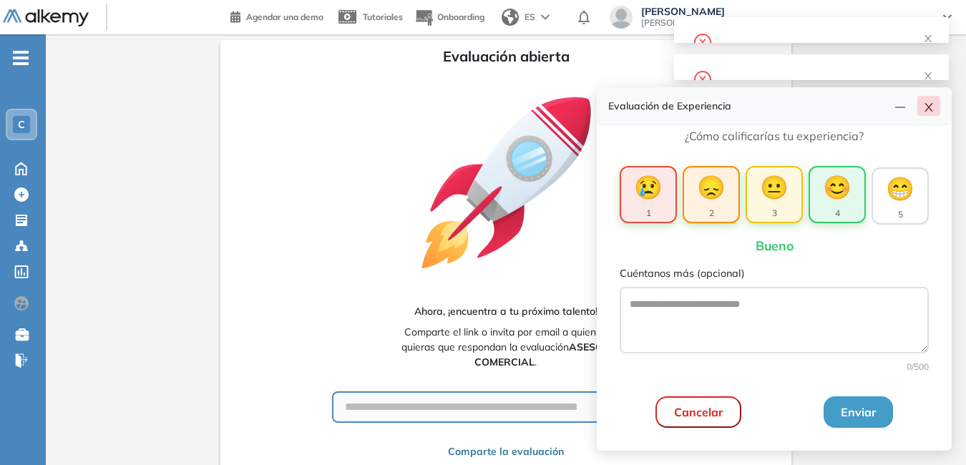
click at [931, 110] on icon "close" at bounding box center [929, 107] width 8 height 9
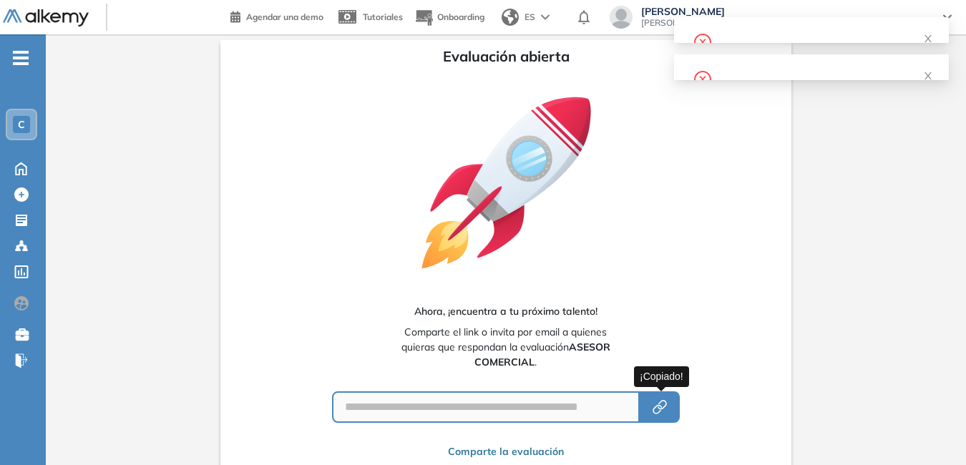
click at [659, 403] on icon "button" at bounding box center [659, 407] width 17 height 17
